Goal: Information Seeking & Learning: Learn about a topic

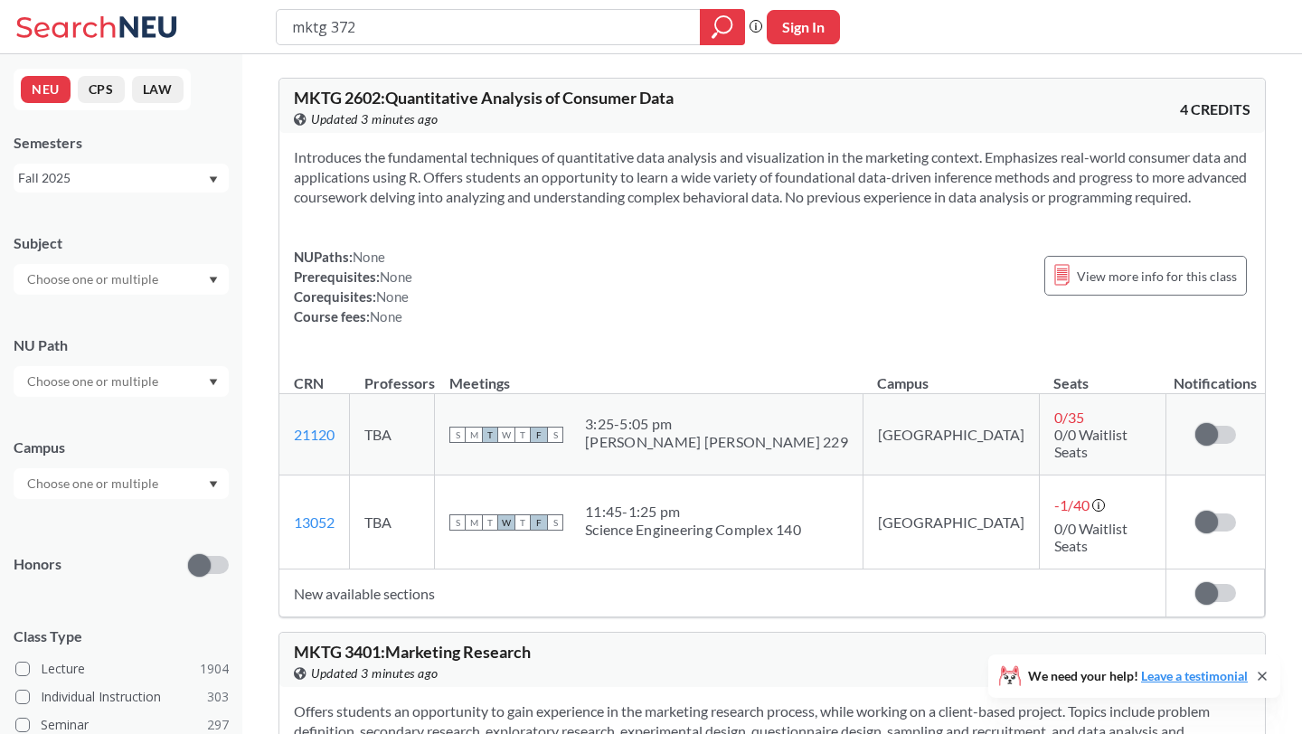
type input "mktg 3720"
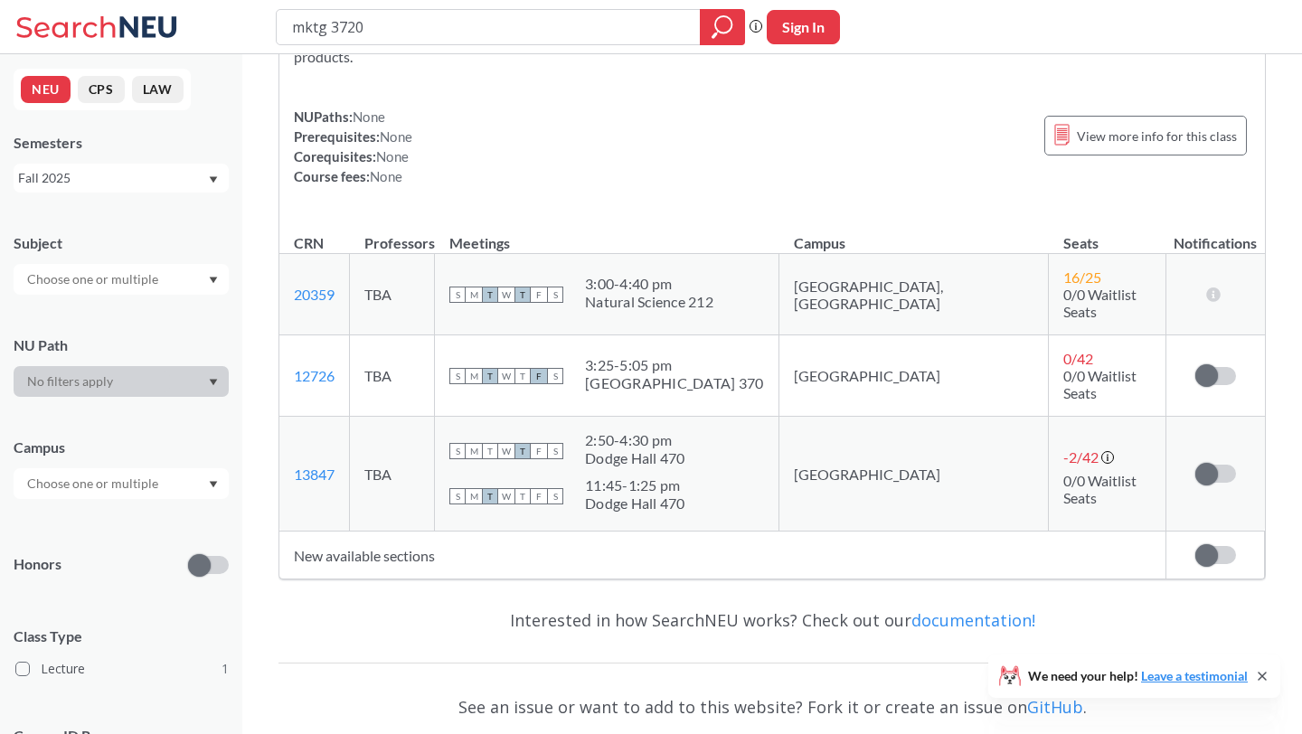
scroll to position [193, 0]
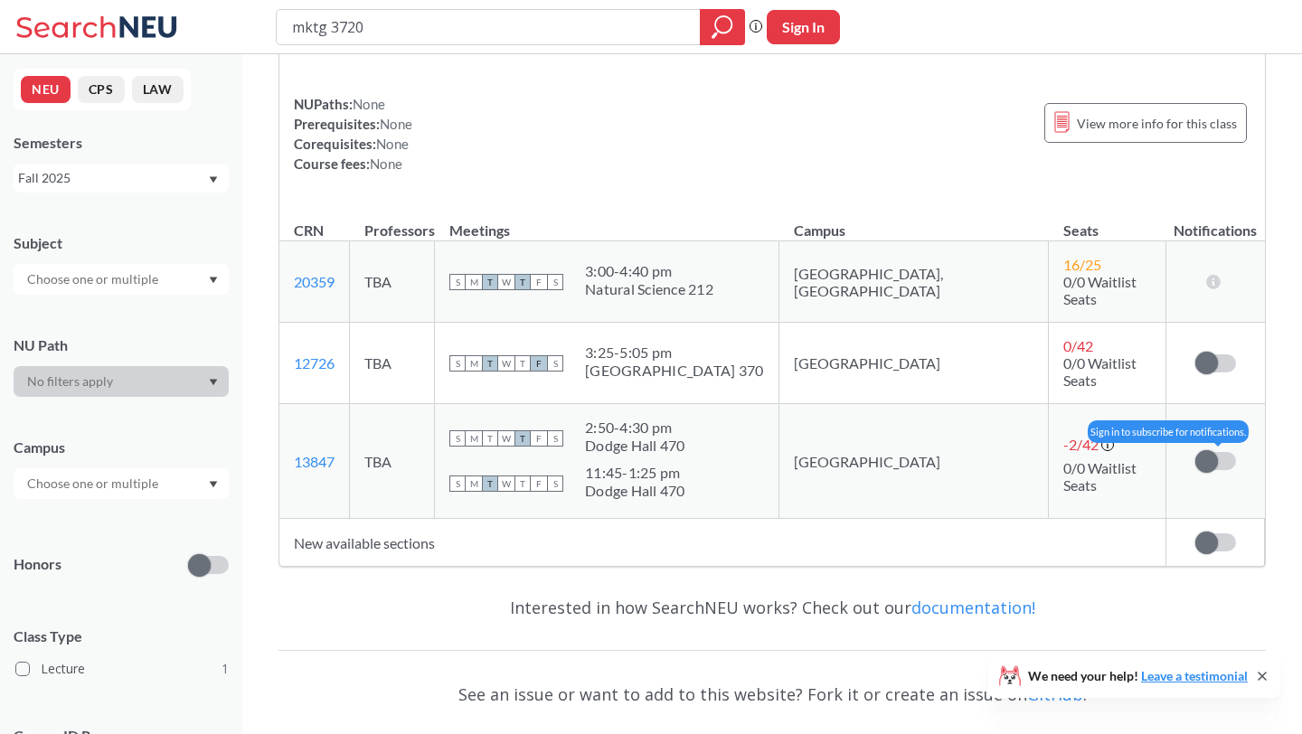
click at [1215, 450] on span at bounding box center [1206, 461] width 23 height 23
click at [1195, 452] on input "checkbox" at bounding box center [1195, 452] width 0 height 0
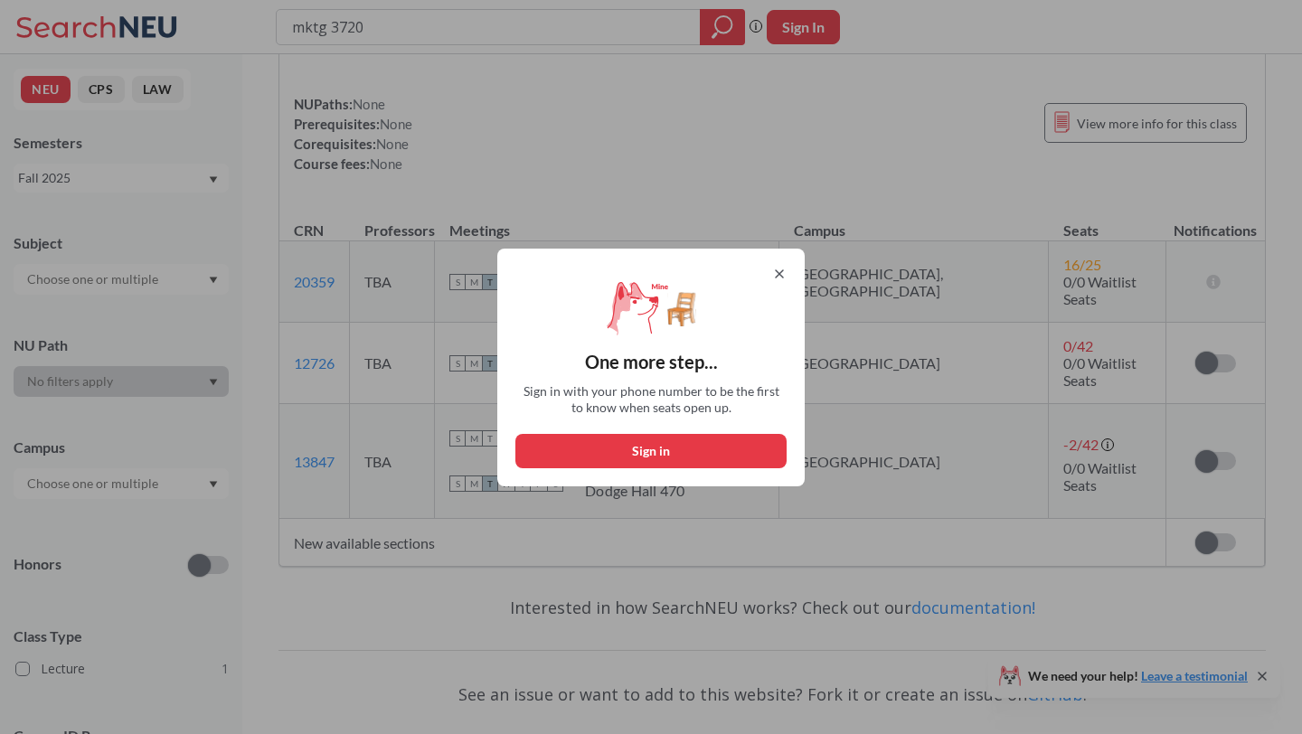
click at [779, 274] on icon at bounding box center [779, 273] width 7 height 7
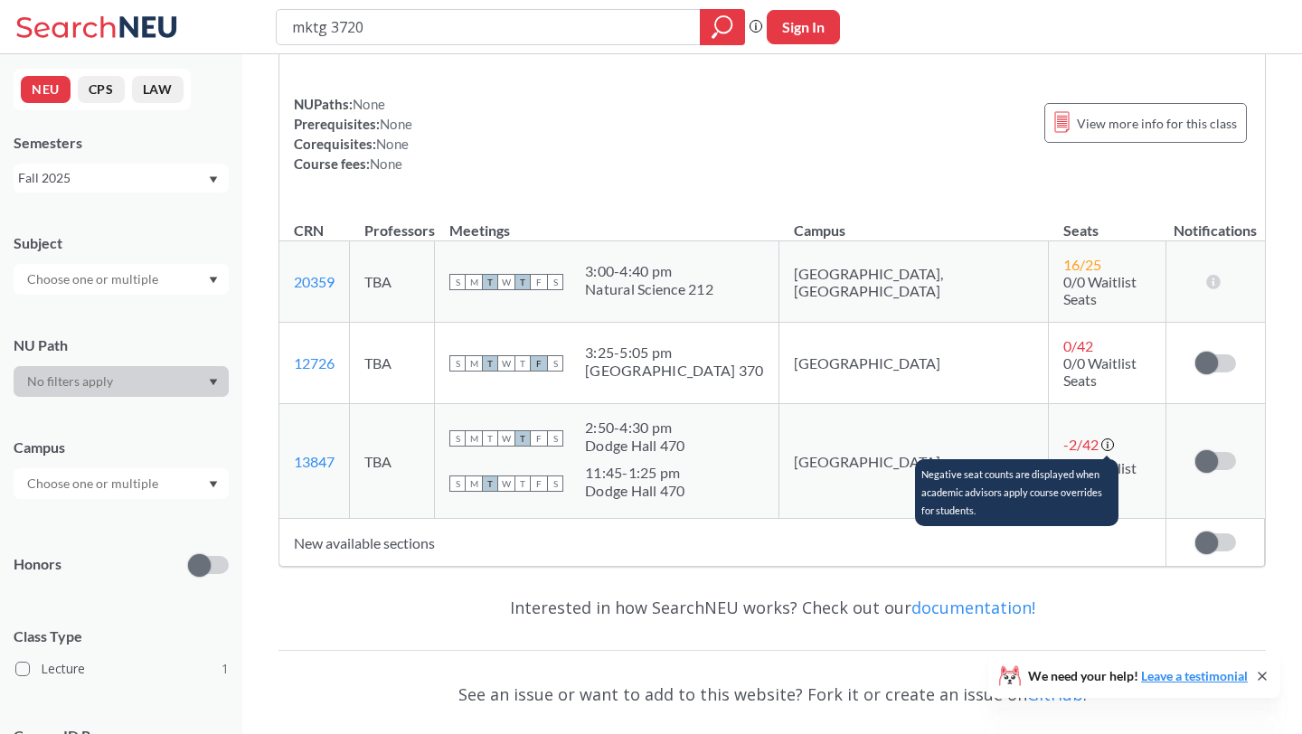
click at [1101, 438] on icon at bounding box center [1108, 445] width 14 height 14
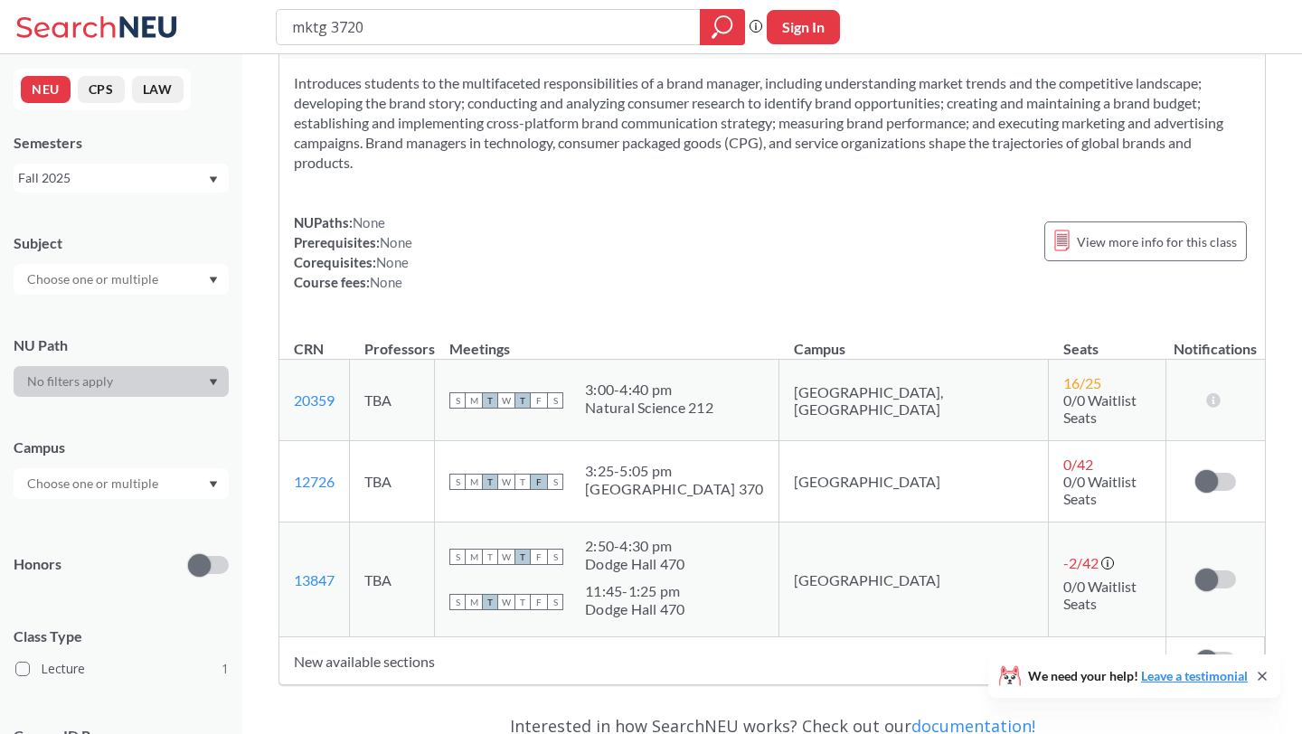
scroll to position [0, 0]
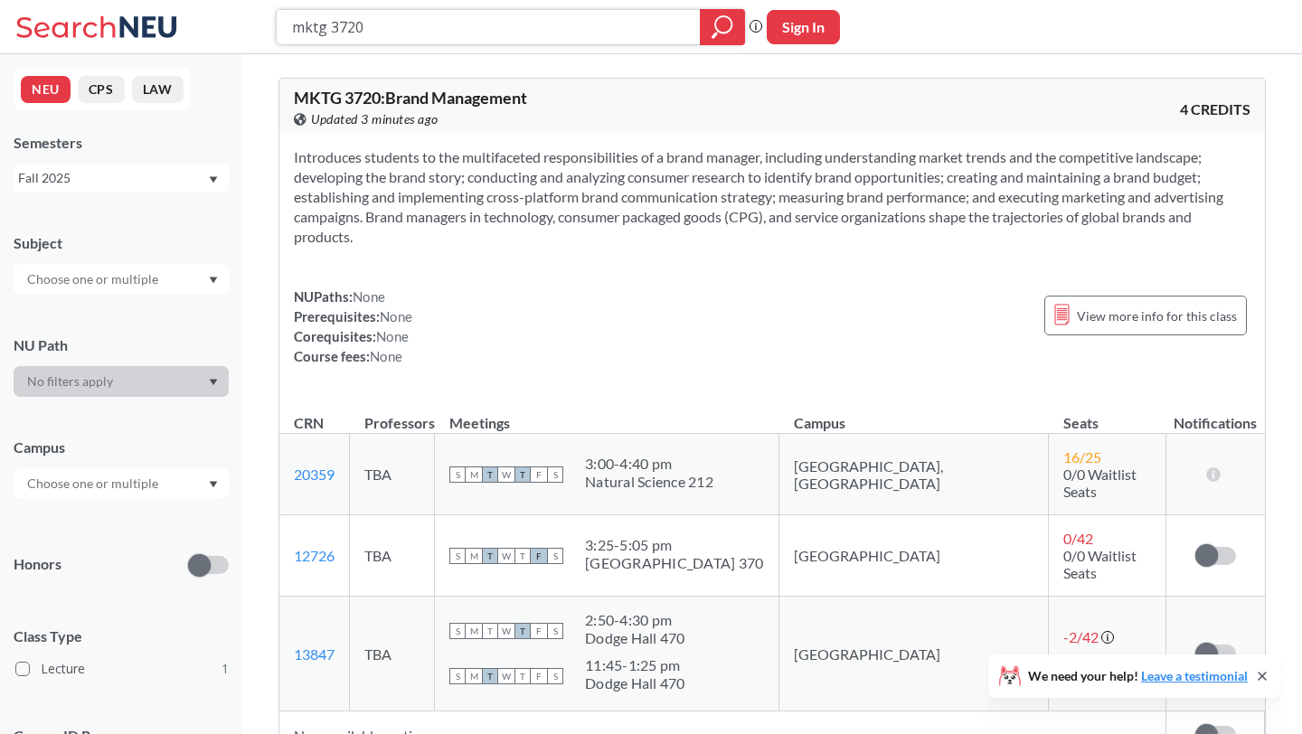
click at [445, 33] on input "mktg 3720" at bounding box center [488, 27] width 397 height 31
type input "mktg 4506"
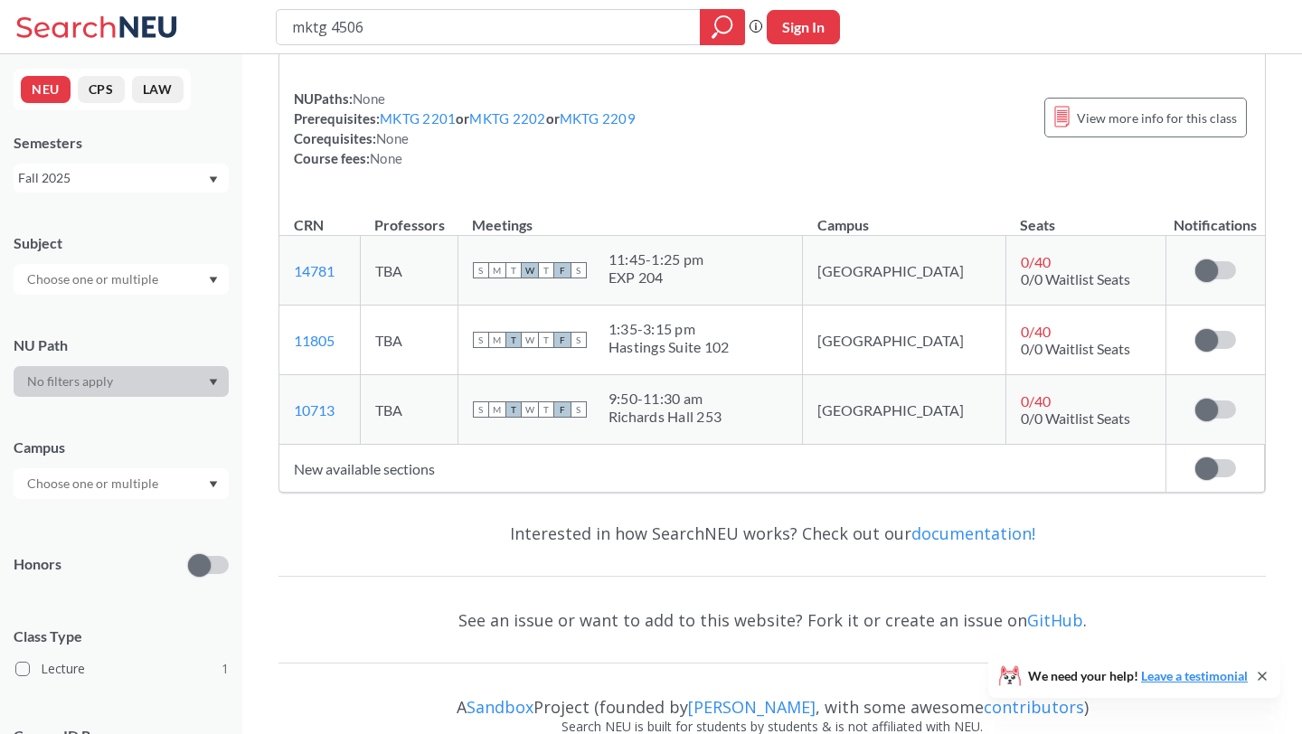
scroll to position [221, 0]
